Goal: Find specific page/section: Find specific page/section

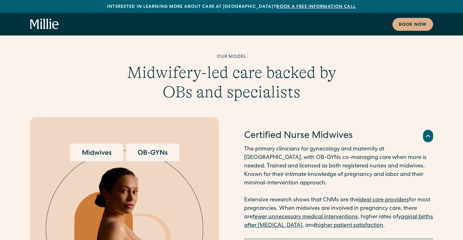
scroll to position [1368, 0]
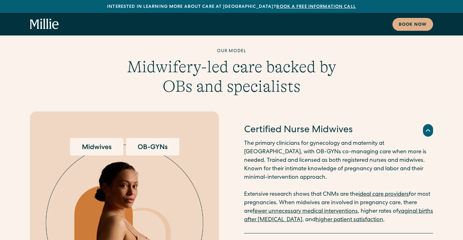
click at [150, 138] on img at bounding box center [124, 225] width 157 height 174
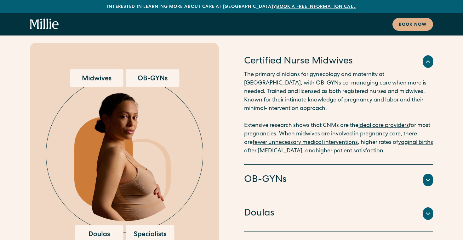
scroll to position [1457, 0]
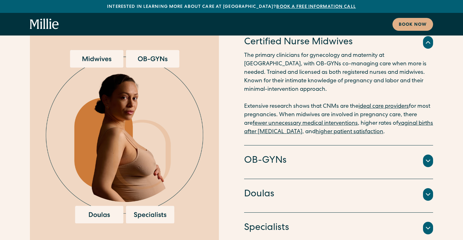
click at [261, 155] on h4 "OB-GYNs" at bounding box center [265, 161] width 42 height 13
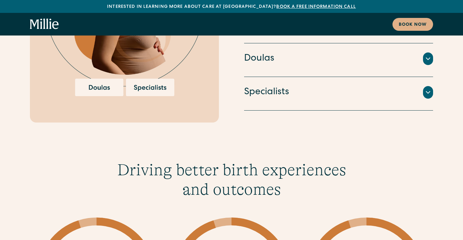
scroll to position [1584, 0]
click at [158, 70] on img at bounding box center [124, 9] width 157 height 174
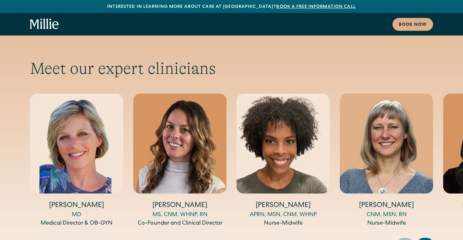
scroll to position [2258, 0]
